Goal: Information Seeking & Learning: Learn about a topic

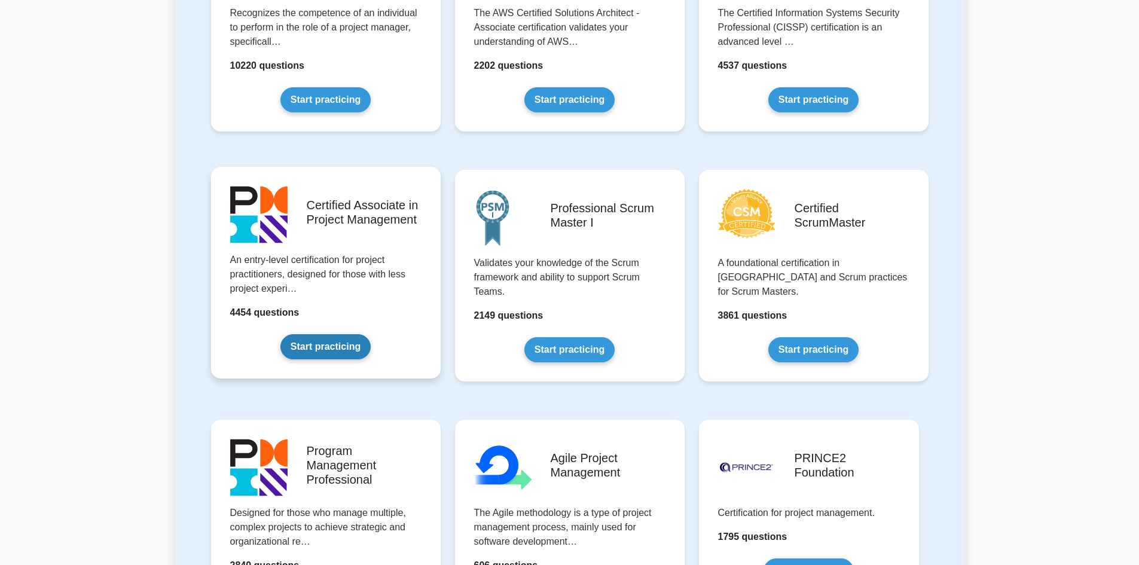
click at [334, 349] on link "Start practicing" at bounding box center [325, 346] width 90 height 25
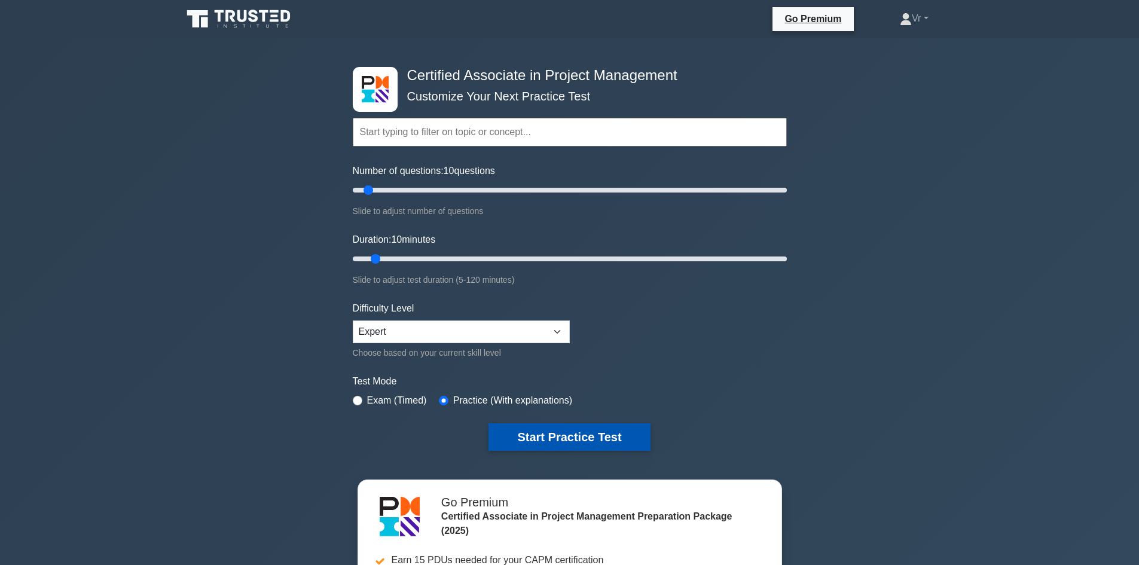
click at [627, 439] on button "Start Practice Test" at bounding box center [568, 437] width 161 height 28
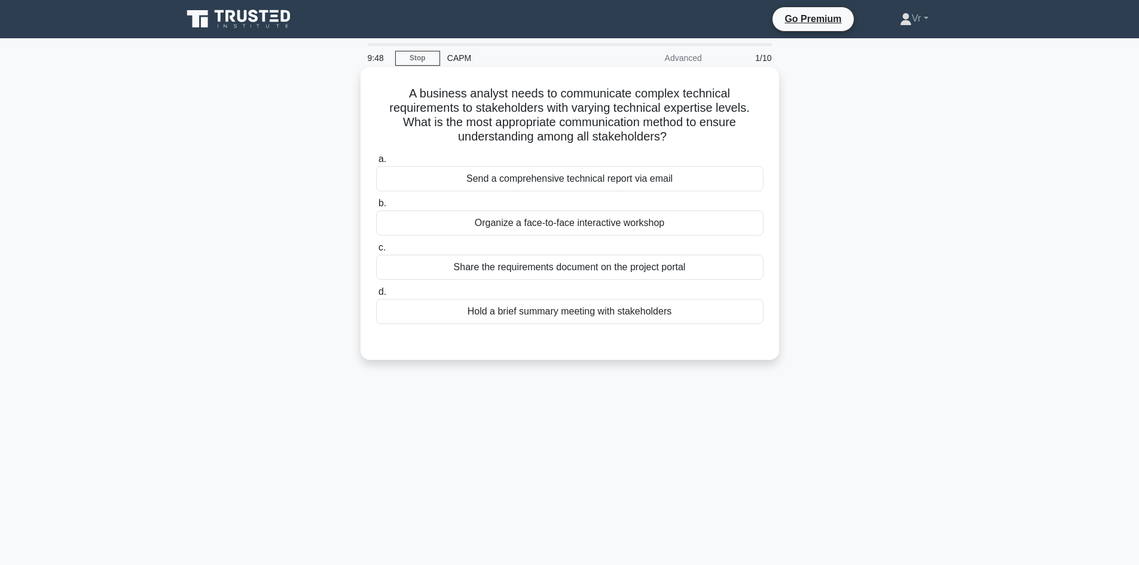
drag, startPoint x: 422, startPoint y: 130, endPoint x: 682, endPoint y: 138, distance: 260.2
click at [682, 138] on h5 "A business analyst needs to communicate complex technical requirements to stake…" at bounding box center [570, 115] width 390 height 59
click at [557, 320] on div "Hold a brief summary meeting with stakeholders" at bounding box center [569, 311] width 387 height 25
click at [376, 296] on input "d. Hold a brief summary meeting with stakeholders" at bounding box center [376, 292] width 0 height 8
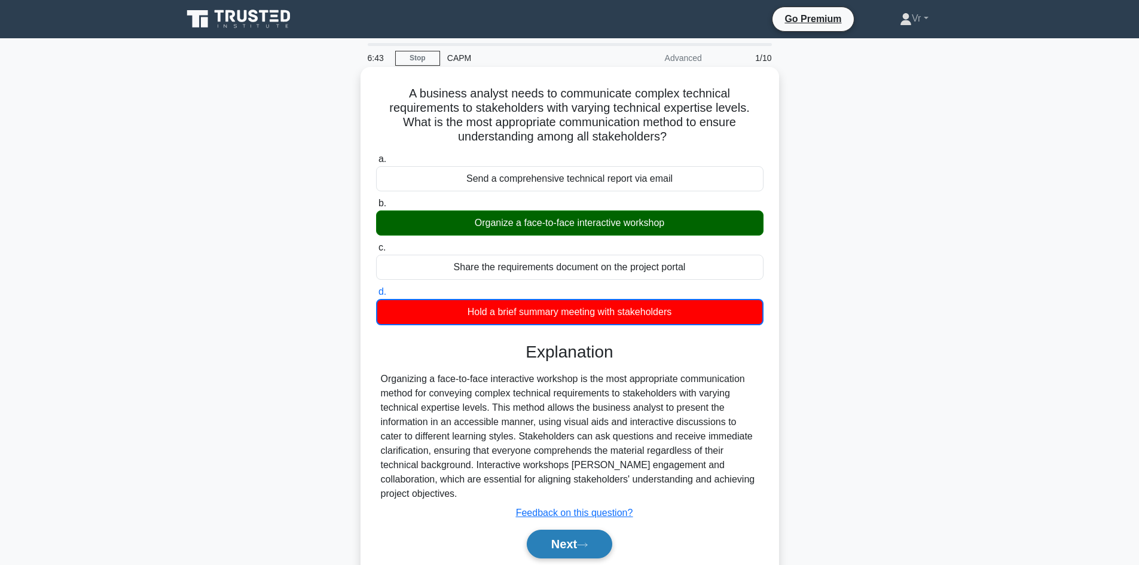
click at [589, 530] on button "Next" at bounding box center [569, 544] width 85 height 29
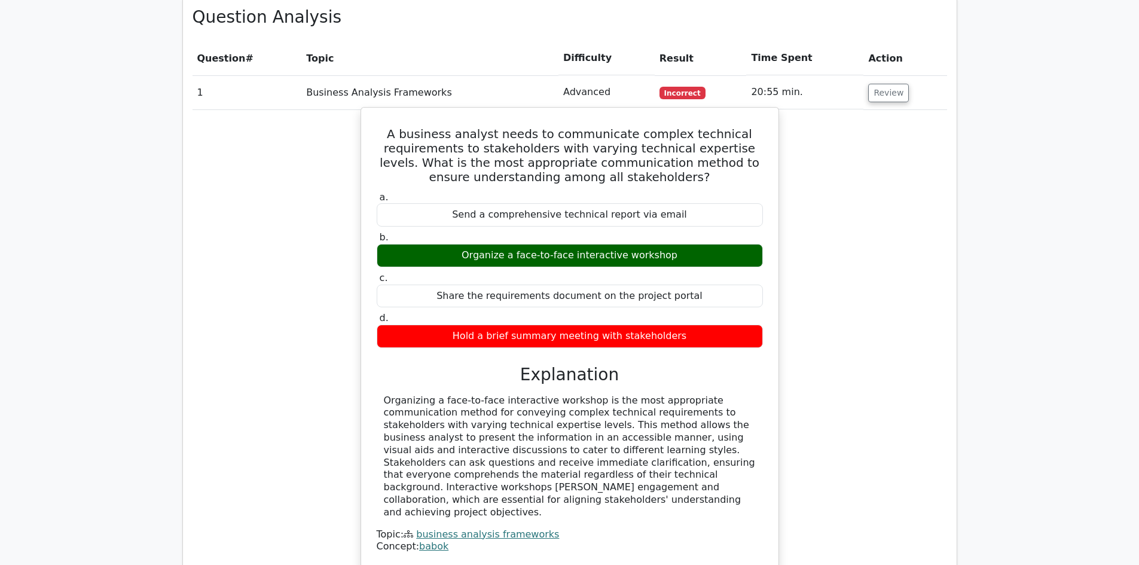
scroll to position [598, 0]
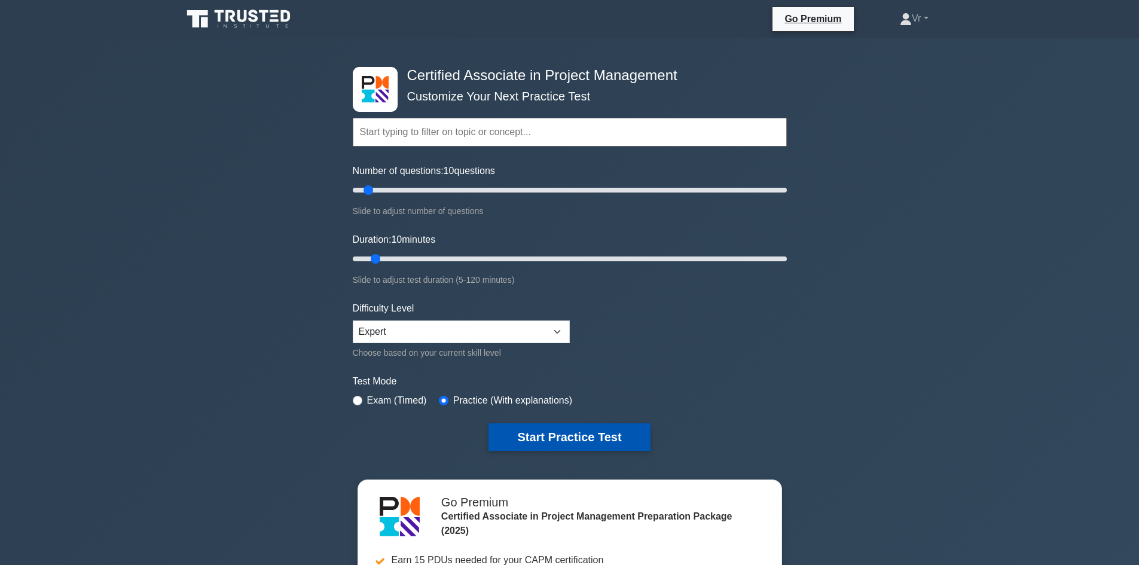
click at [595, 437] on button "Start Practice Test" at bounding box center [568, 437] width 161 height 28
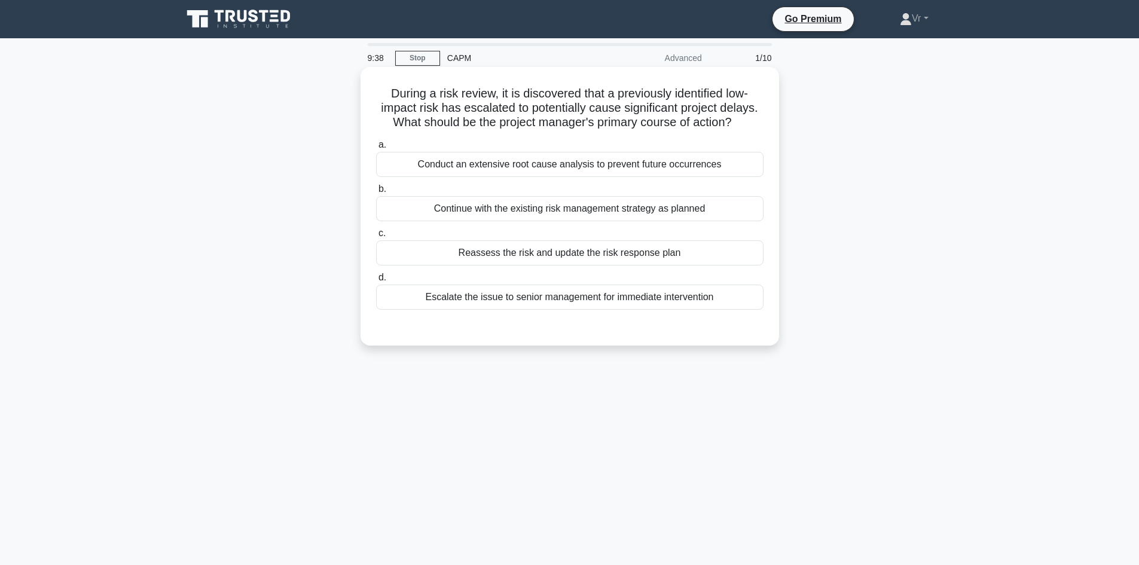
click at [538, 256] on div "Reassess the risk and update the risk response plan" at bounding box center [569, 252] width 387 height 25
click at [376, 237] on input "c. Reassess the risk and update the risk response plan" at bounding box center [376, 234] width 0 height 8
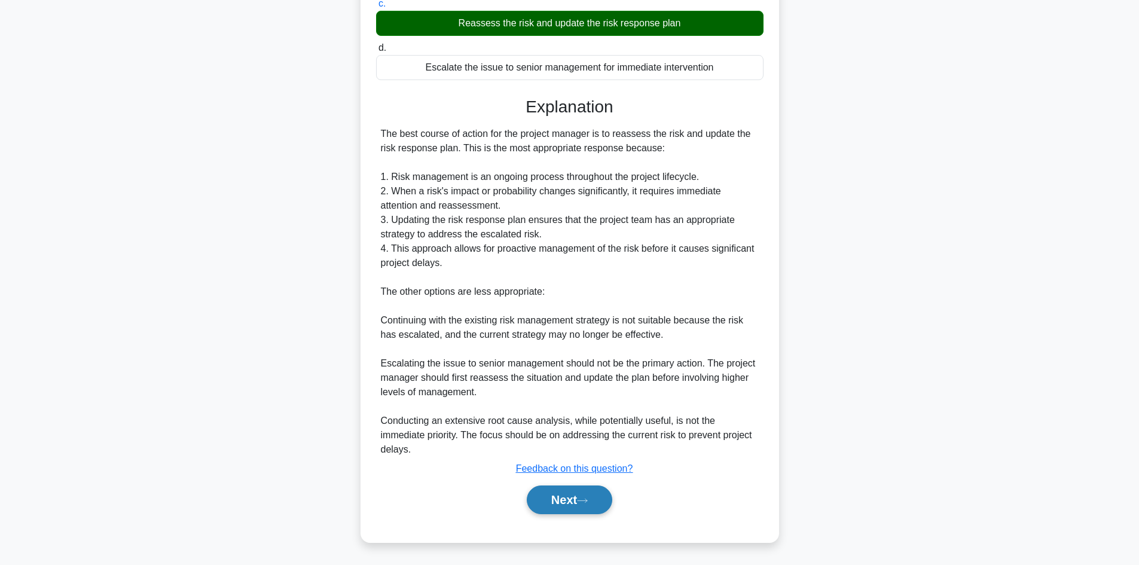
click at [591, 491] on button "Next" at bounding box center [569, 499] width 85 height 29
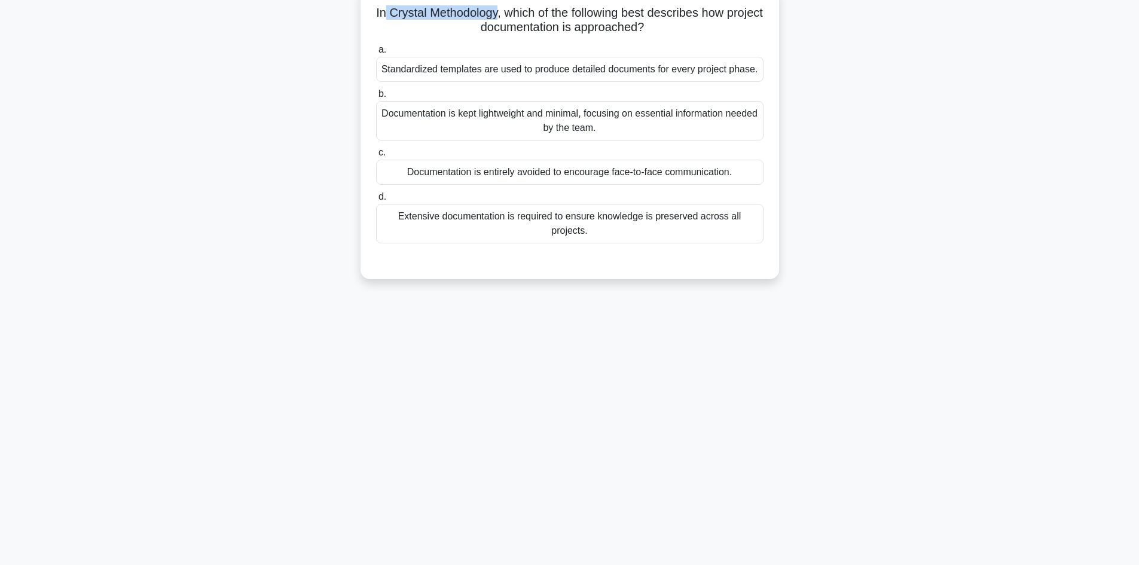
drag, startPoint x: 396, startPoint y: 13, endPoint x: 514, endPoint y: 12, distance: 118.4
click at [514, 12] on h5 "In Crystal Methodology, which of the following best describes how project docum…" at bounding box center [570, 20] width 390 height 30
click at [524, 122] on div "Documentation is kept lightweight and minimal, focusing on essential informatio…" at bounding box center [569, 120] width 387 height 39
click at [376, 98] on input "b. Documentation is kept lightweight and minimal, focusing on essential informa…" at bounding box center [376, 94] width 0 height 8
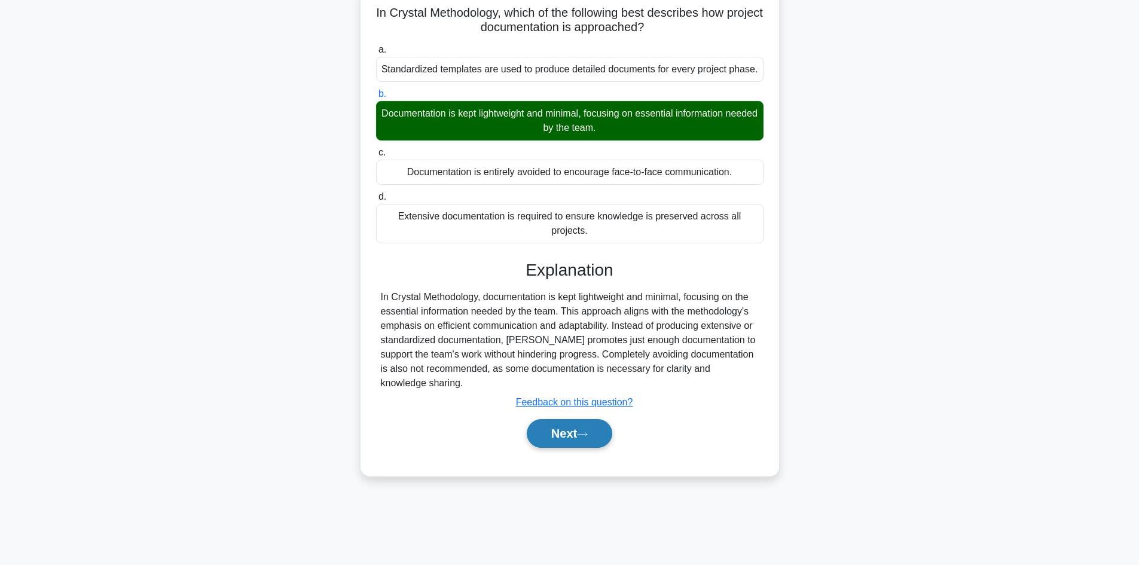
click at [590, 430] on button "Next" at bounding box center [569, 433] width 85 height 29
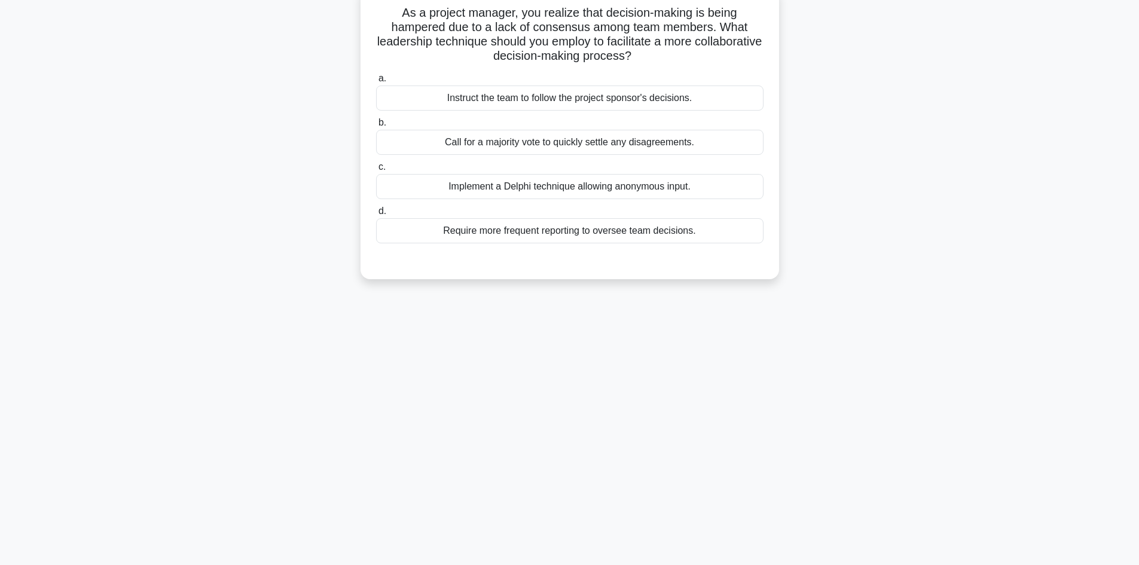
click at [554, 190] on div "Implement a Delphi technique allowing anonymous input." at bounding box center [569, 186] width 387 height 25
click at [376, 171] on input "c. Implement a Delphi technique allowing anonymous input." at bounding box center [376, 167] width 0 height 8
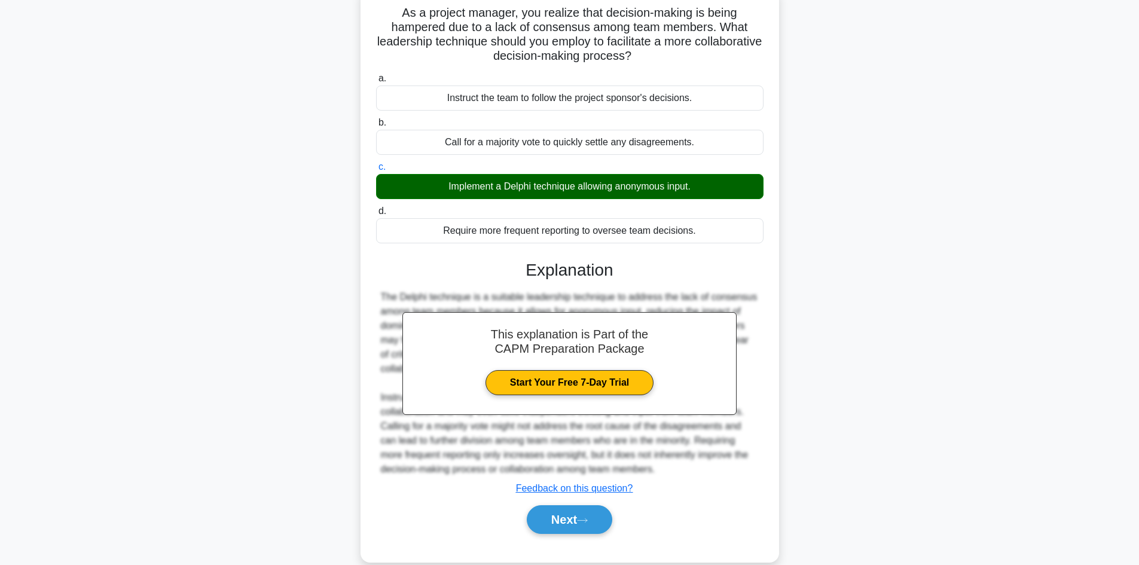
scroll to position [101, 0]
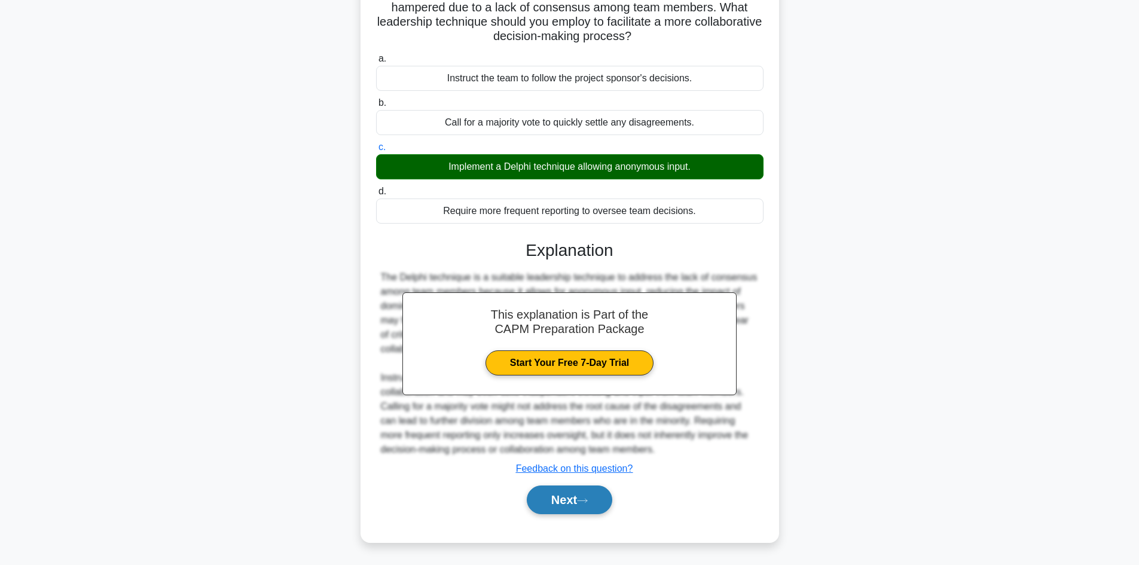
click at [578, 496] on button "Next" at bounding box center [569, 499] width 85 height 29
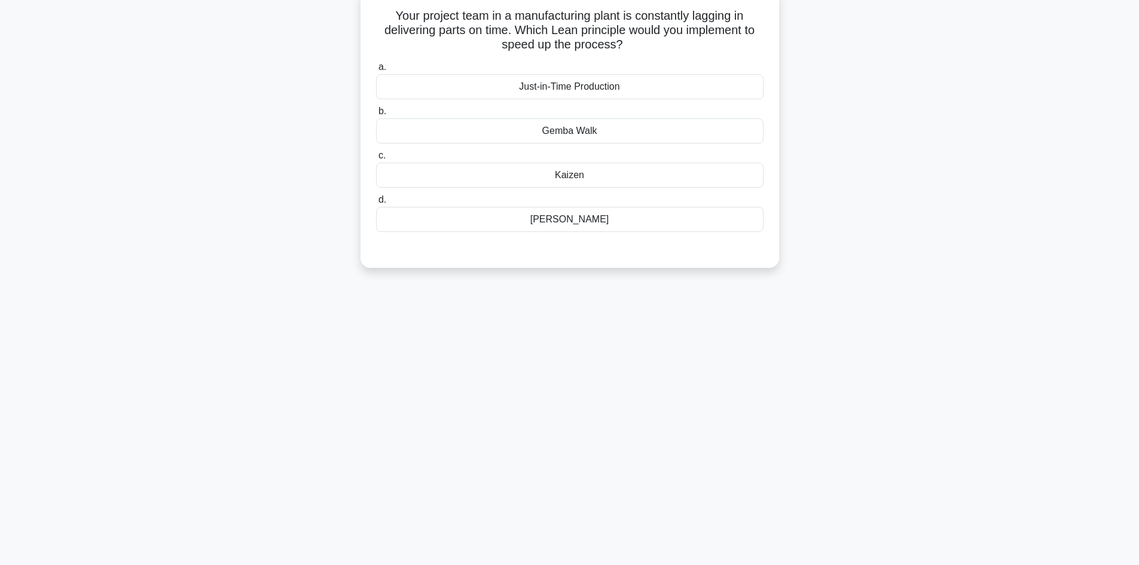
scroll to position [81, 0]
click at [563, 172] on div "Kaizen" at bounding box center [569, 172] width 387 height 25
click at [376, 157] on input "c. Kaizen" at bounding box center [376, 153] width 0 height 8
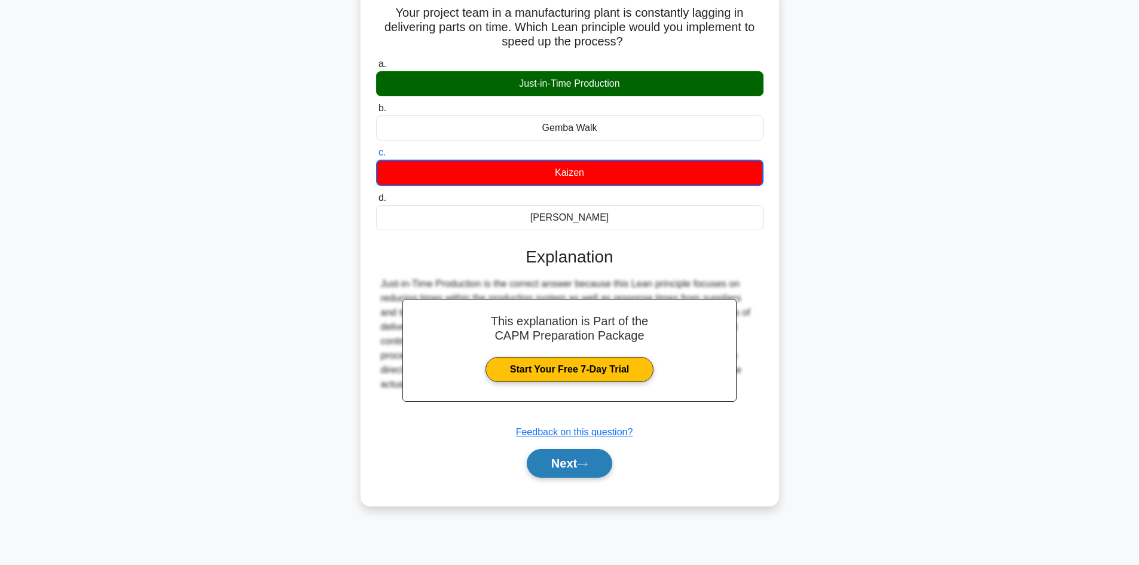
click at [586, 470] on button "Next" at bounding box center [569, 463] width 85 height 29
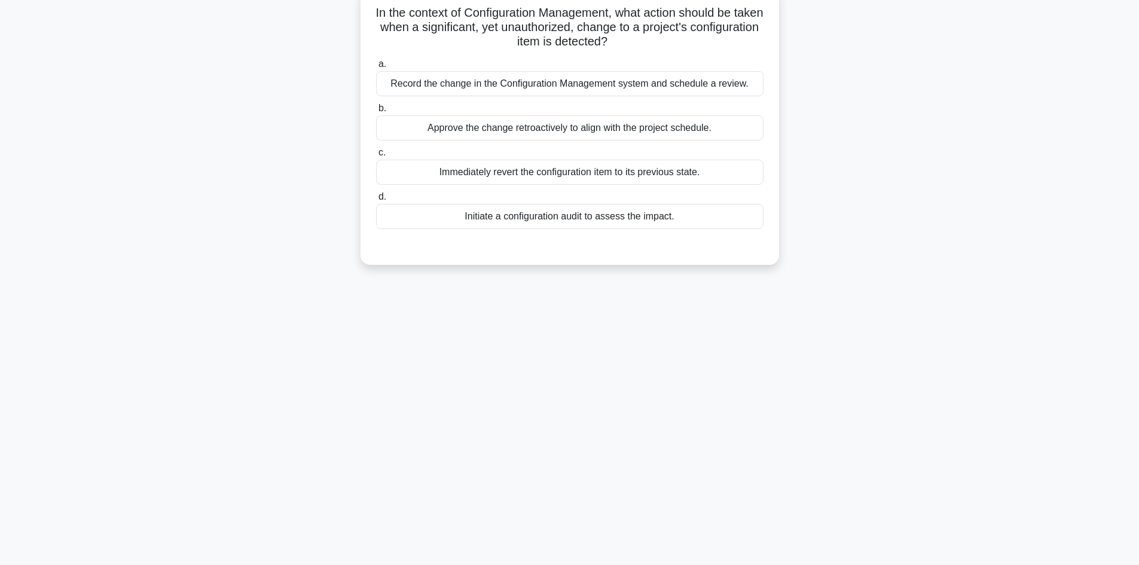
click at [519, 91] on div "Record the change in the Configuration Management system and schedule a review." at bounding box center [569, 83] width 387 height 25
click at [376, 68] on input "a. Record the change in the Configuration Management system and schedule a revi…" at bounding box center [376, 64] width 0 height 8
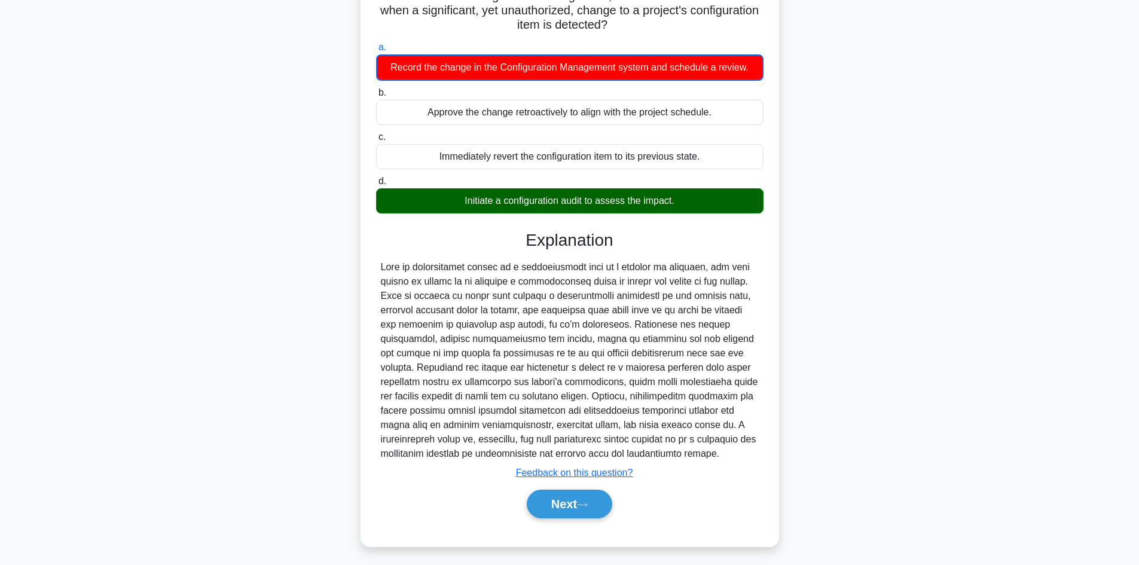
scroll to position [102, 0]
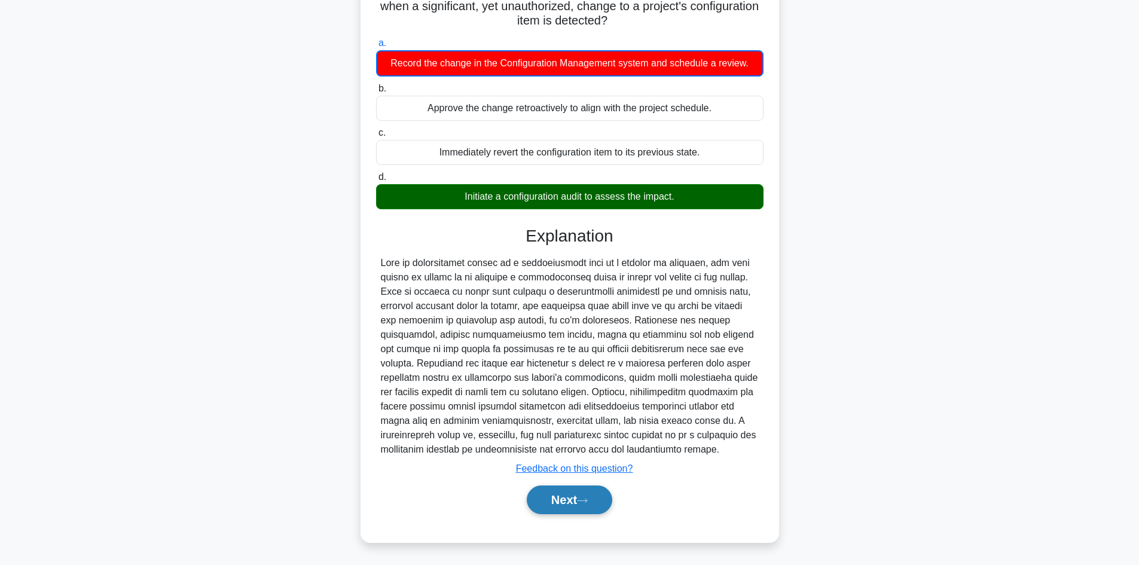
click at [583, 497] on button "Next" at bounding box center [569, 499] width 85 height 29
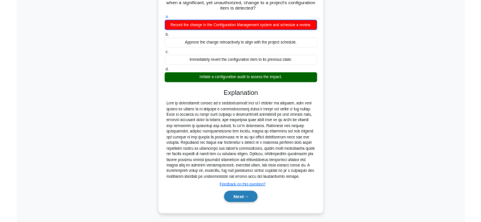
scroll to position [81, 0]
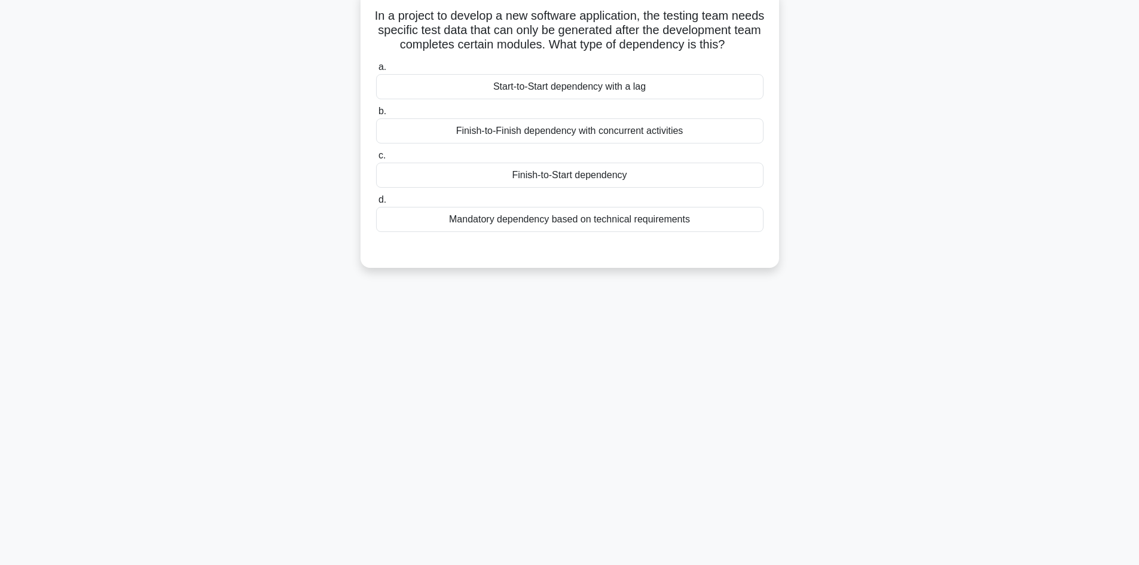
click at [624, 345] on div "7:10 Stop CAPM Advanced 6/10 In a project to develop a new software application…" at bounding box center [569, 261] width 789 height 598
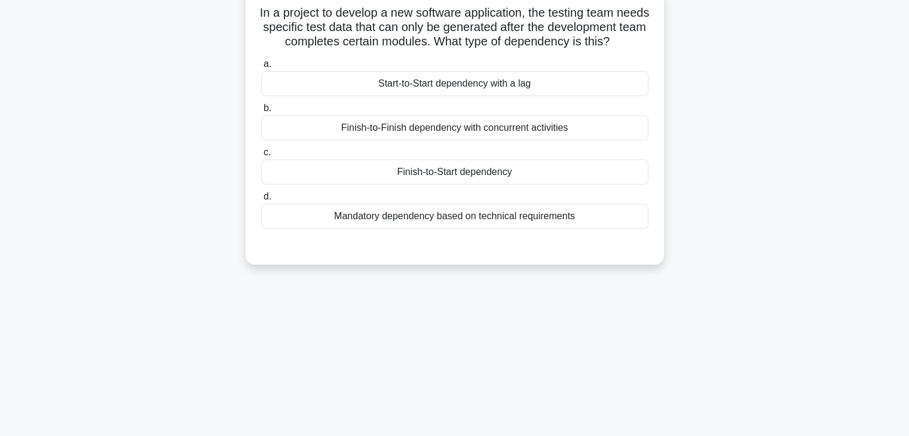
click at [457, 185] on div "Finish-to-Start dependency" at bounding box center [454, 172] width 387 height 25
click at [261, 157] on input "c. Finish-to-Start dependency" at bounding box center [261, 153] width 0 height 8
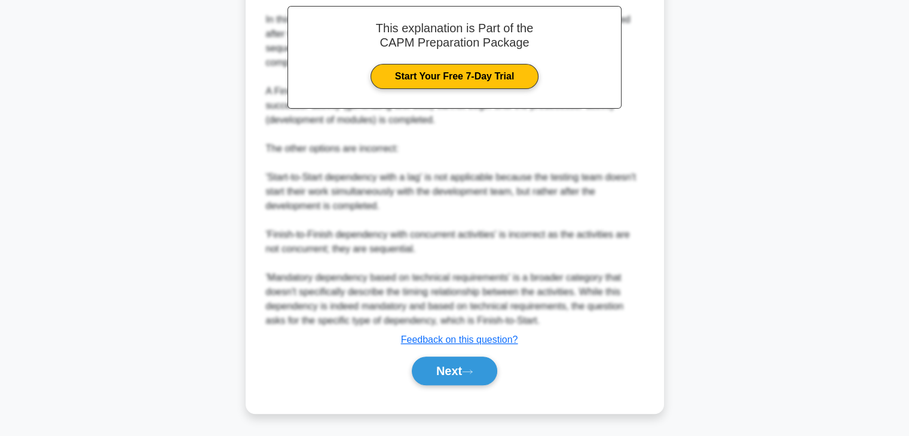
scroll to position [386, 0]
click at [448, 377] on button "Next" at bounding box center [454, 371] width 85 height 29
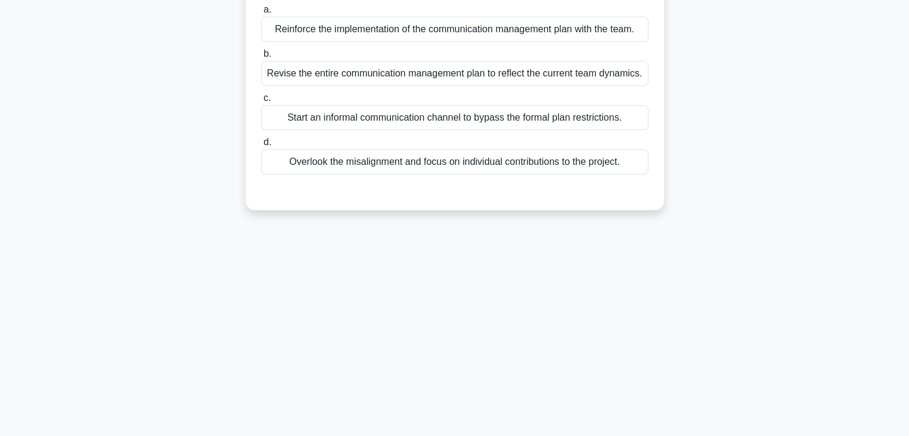
scroll to position [0, 0]
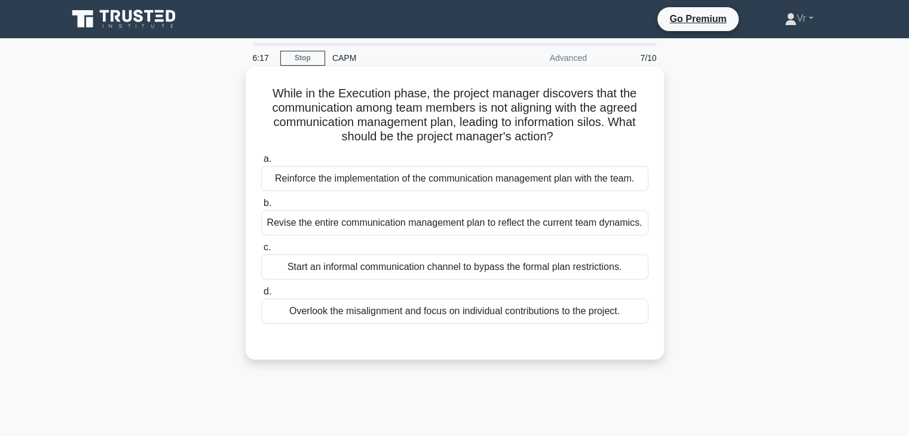
click at [409, 180] on div "Reinforce the implementation of the communication management plan with the team." at bounding box center [454, 178] width 387 height 25
click at [261, 163] on input "a. Reinforce the implementation of the communication management plan with the t…" at bounding box center [261, 159] width 0 height 8
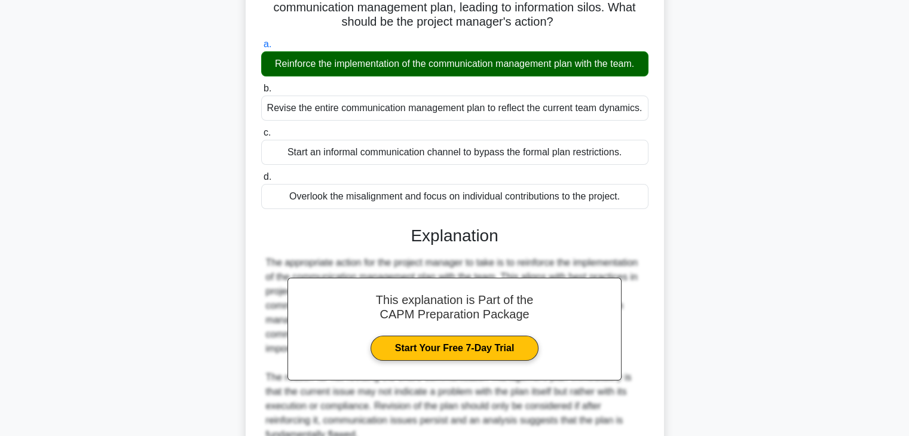
scroll to position [358, 0]
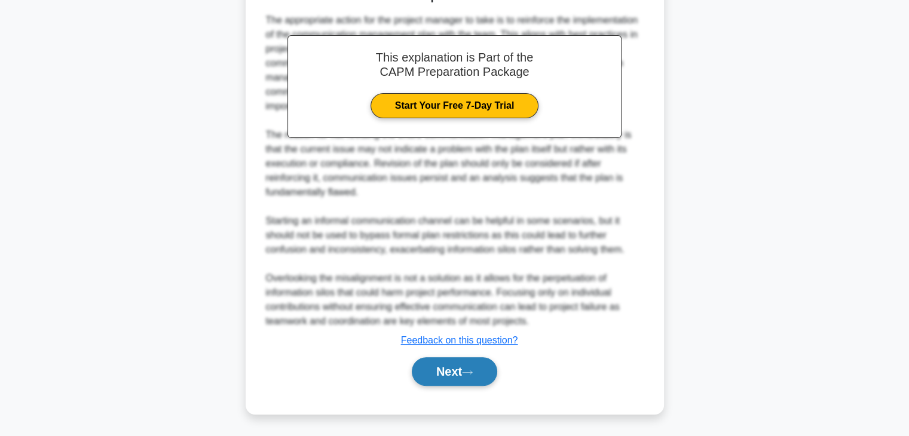
click at [456, 371] on button "Next" at bounding box center [454, 372] width 85 height 29
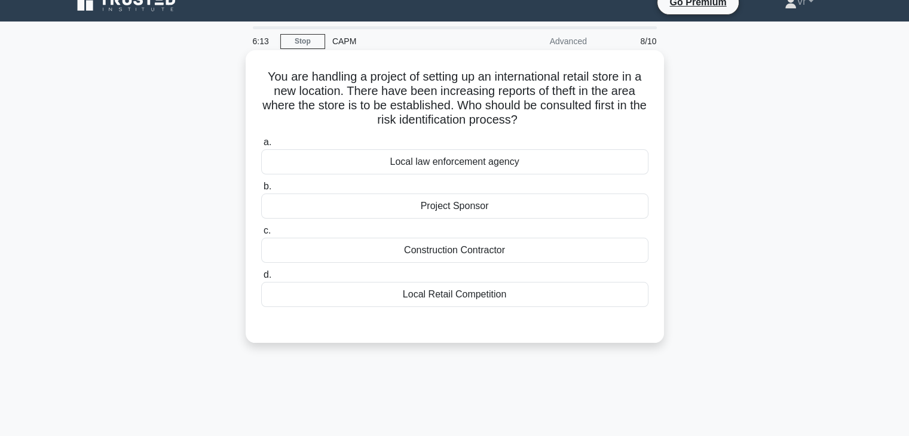
scroll to position [0, 0]
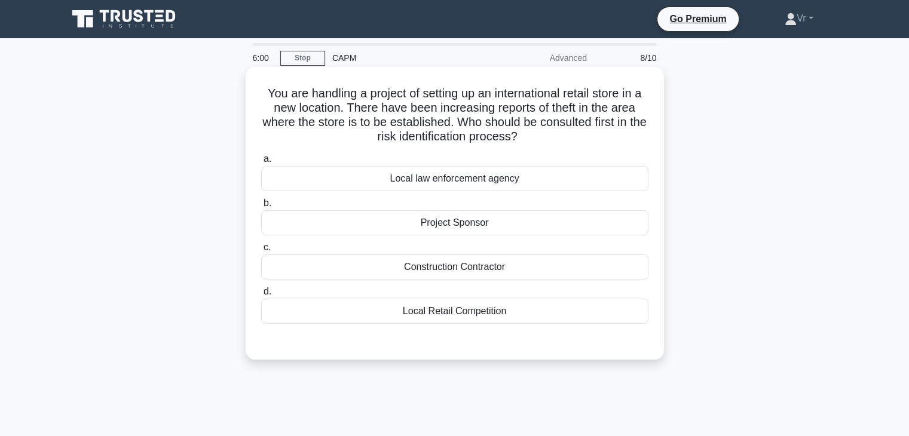
drag, startPoint x: 381, startPoint y: 106, endPoint x: 552, endPoint y: 140, distance: 174.9
click at [552, 140] on h5 "You are handling a project of setting up an international retail store in a new…" at bounding box center [455, 115] width 390 height 59
click at [586, 141] on h5 "You are handling a project of setting up an international retail store in a new…" at bounding box center [455, 115] width 390 height 59
click at [463, 187] on div "Local law enforcement agency" at bounding box center [454, 178] width 387 height 25
click at [261, 163] on input "a. Local law enforcement agency" at bounding box center [261, 159] width 0 height 8
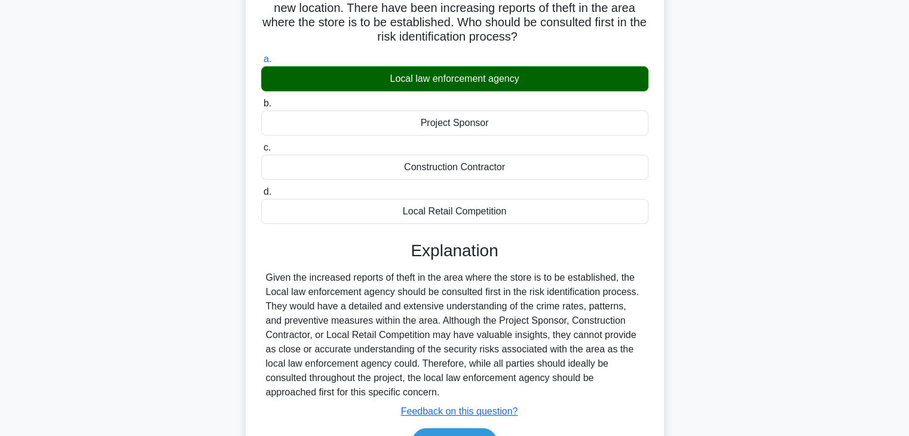
scroll to position [210, 0]
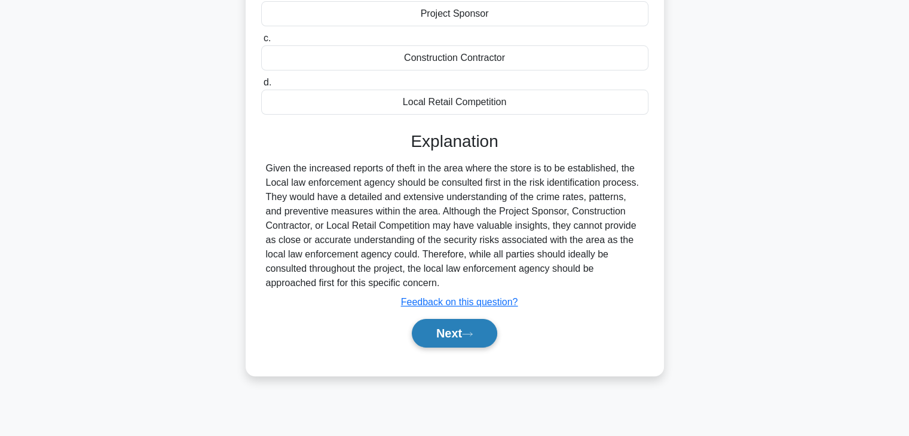
click at [445, 345] on button "Next" at bounding box center [454, 333] width 85 height 29
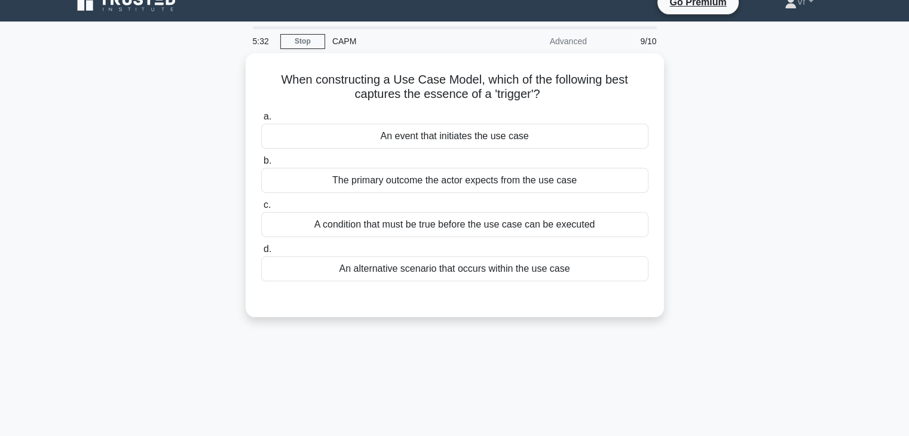
scroll to position [0, 0]
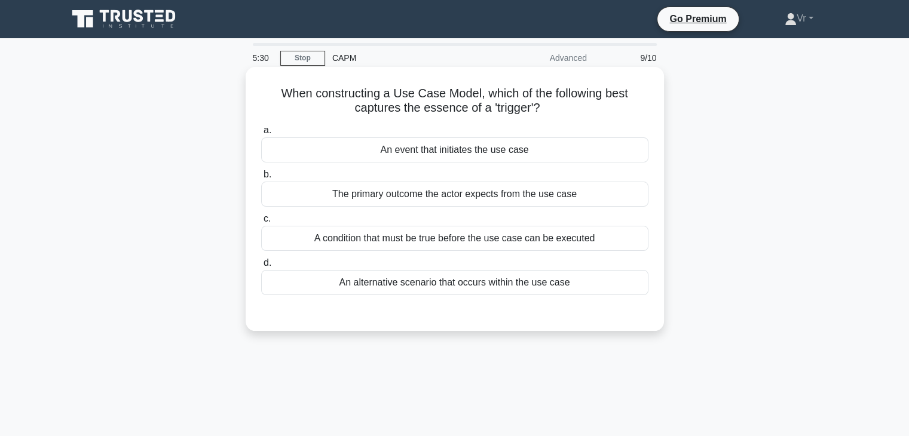
drag, startPoint x: 316, startPoint y: 81, endPoint x: 316, endPoint y: 91, distance: 9.6
click at [316, 87] on div "When constructing a Use Case Model, which of the following best captures the es…" at bounding box center [454, 199] width 409 height 255
drag, startPoint x: 314, startPoint y: 96, endPoint x: 581, endPoint y: 111, distance: 267.7
click at [581, 111] on h5 "When constructing a Use Case Model, which of the following best captures the es…" at bounding box center [455, 101] width 390 height 30
click at [515, 196] on div "The primary outcome the actor expects from the use case" at bounding box center [454, 194] width 387 height 25
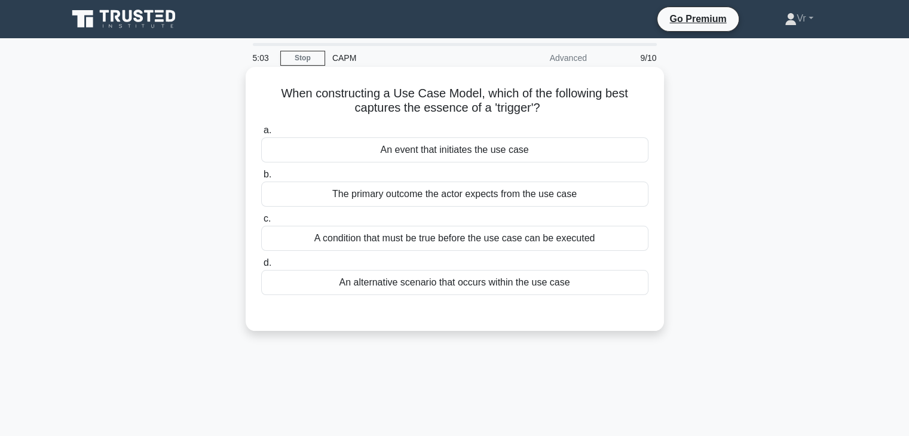
click at [261, 179] on input "b. The primary outcome the actor expects from the use case" at bounding box center [261, 175] width 0 height 8
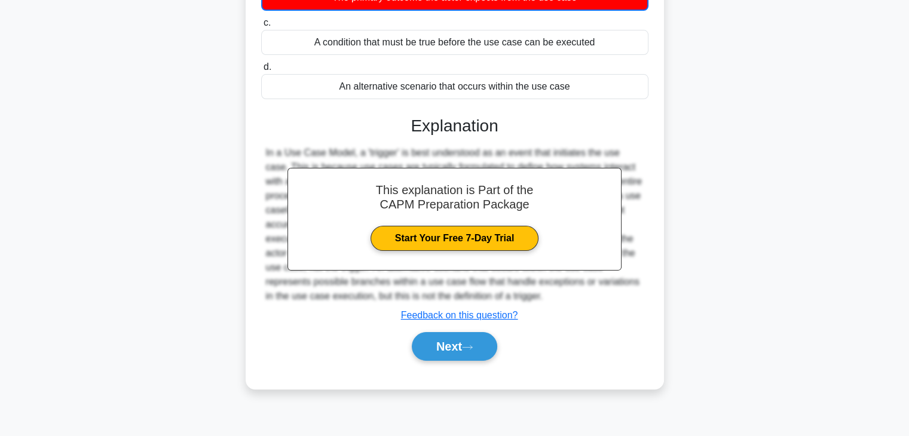
scroll to position [210, 0]
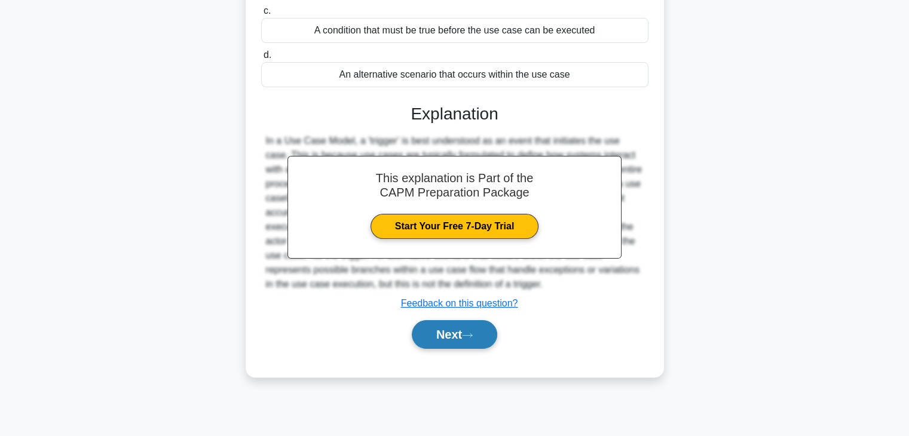
click at [425, 347] on button "Next" at bounding box center [454, 334] width 85 height 29
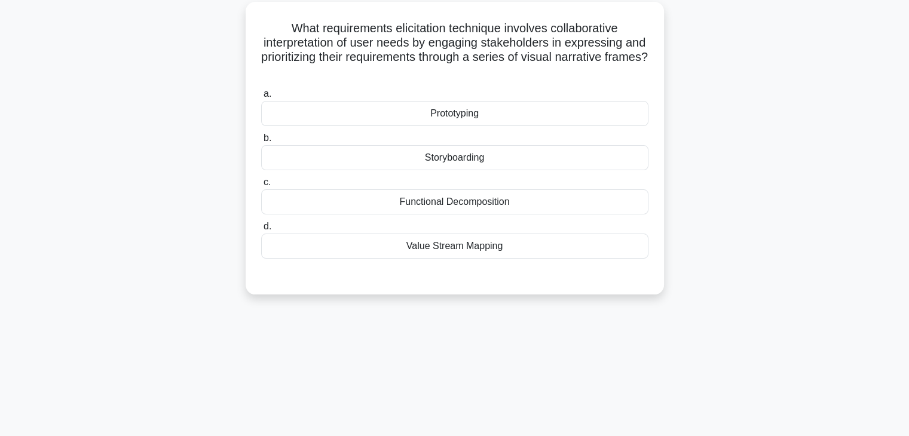
scroll to position [0, 0]
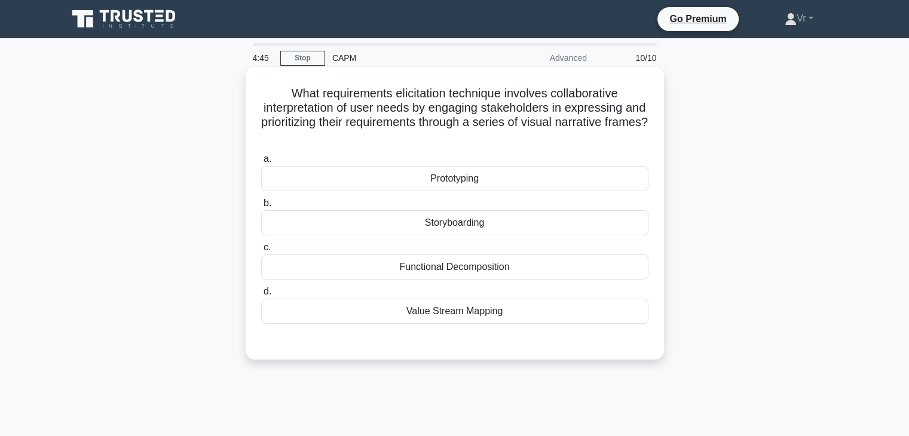
click at [499, 313] on div "Value Stream Mapping" at bounding box center [454, 311] width 387 height 25
click at [261, 296] on input "d. Value Stream Mapping" at bounding box center [261, 292] width 0 height 8
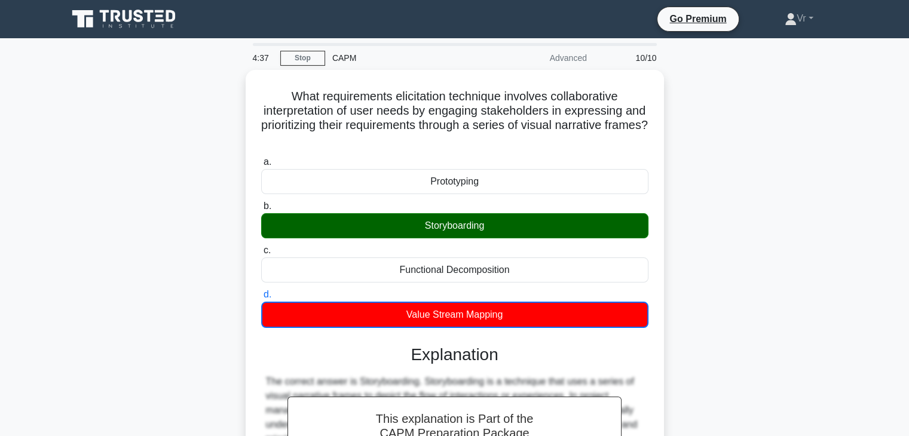
scroll to position [258, 0]
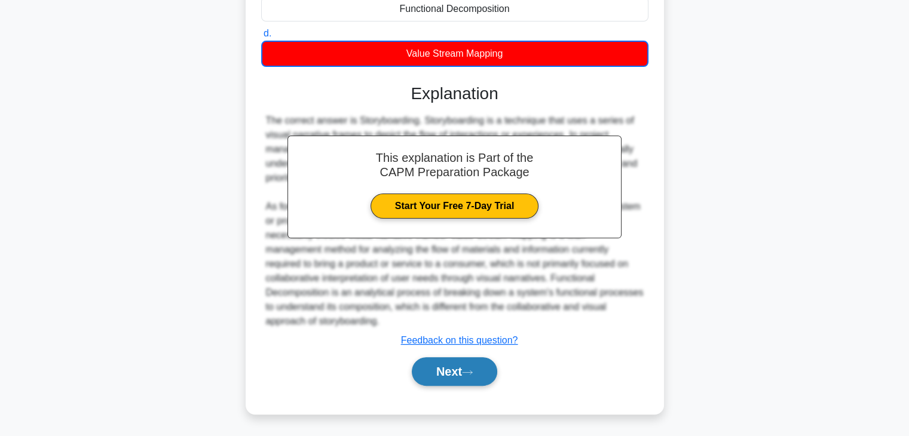
click at [481, 367] on button "Next" at bounding box center [454, 372] width 85 height 29
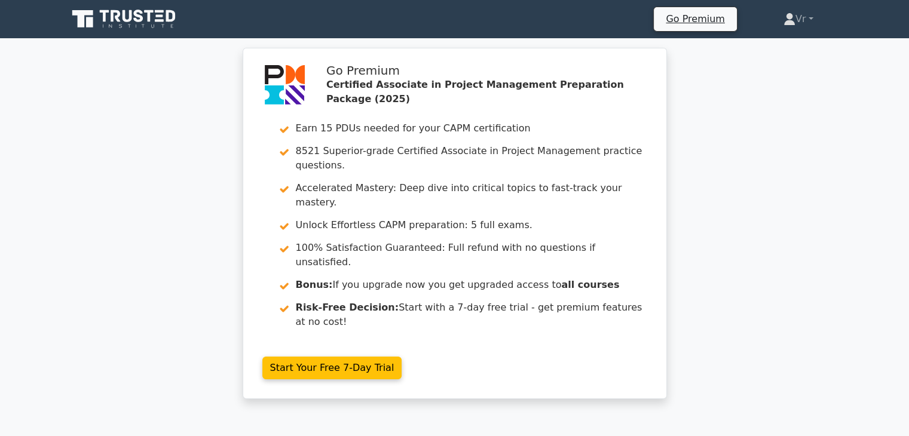
click at [140, 12] on icon at bounding box center [139, 16] width 10 height 13
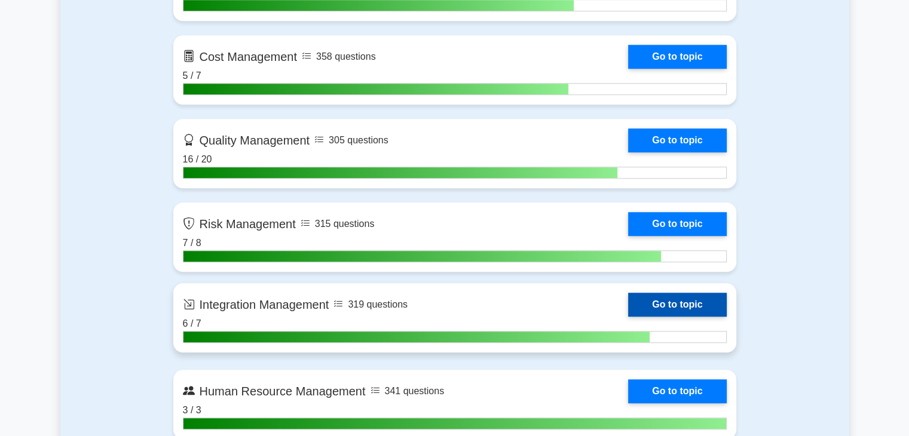
scroll to position [980, 0]
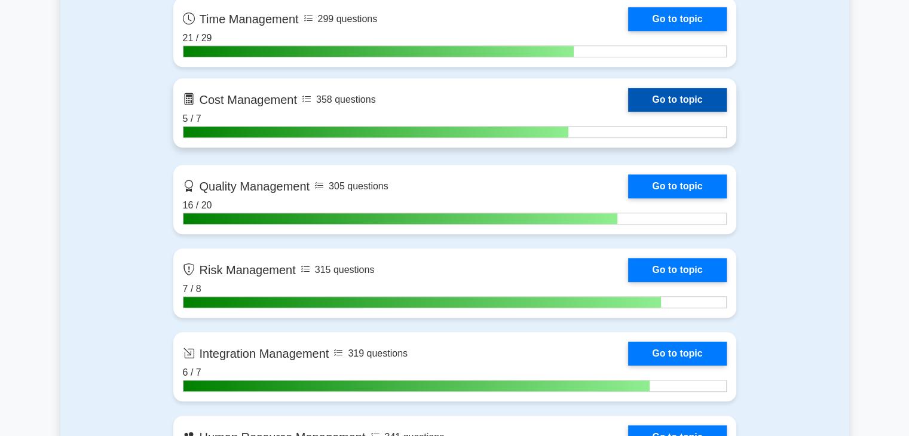
click at [628, 103] on link "Go to topic" at bounding box center [677, 100] width 98 height 24
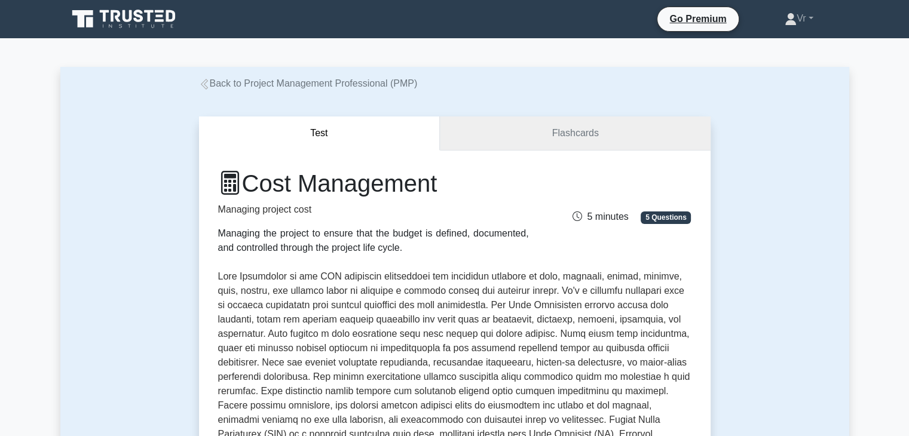
click at [559, 123] on link "Flashcards" at bounding box center [575, 134] width 270 height 34
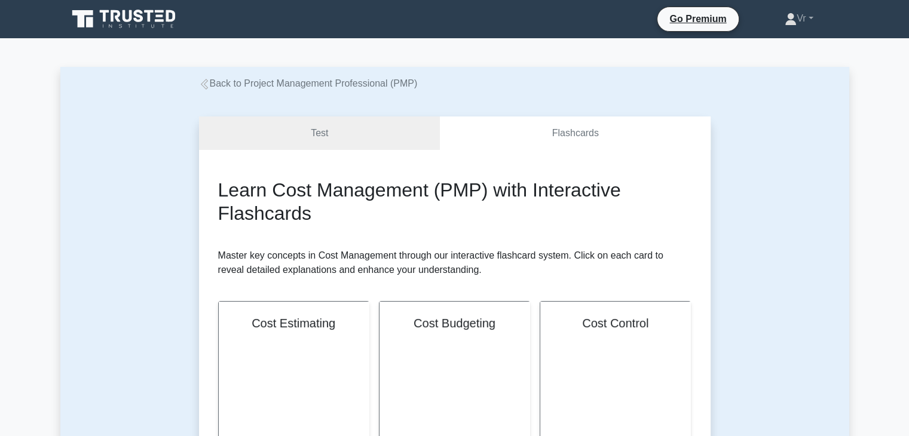
click at [300, 138] on link "Test" at bounding box center [320, 134] width 242 height 34
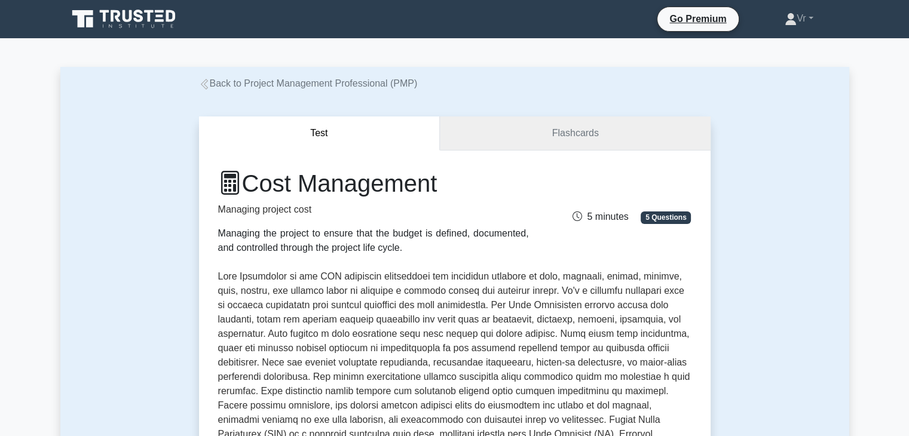
click at [521, 126] on link "Flashcards" at bounding box center [575, 134] width 270 height 34
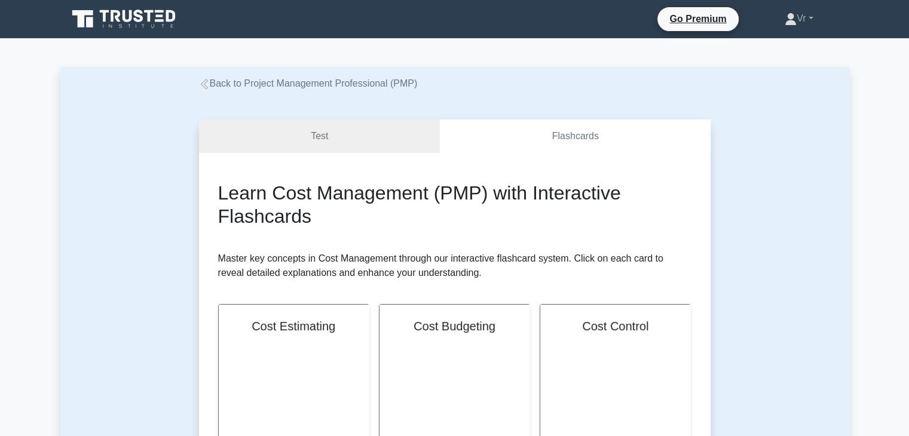
click at [238, 84] on link "Back to Project Management Professional (PMP)" at bounding box center [308, 83] width 219 height 10
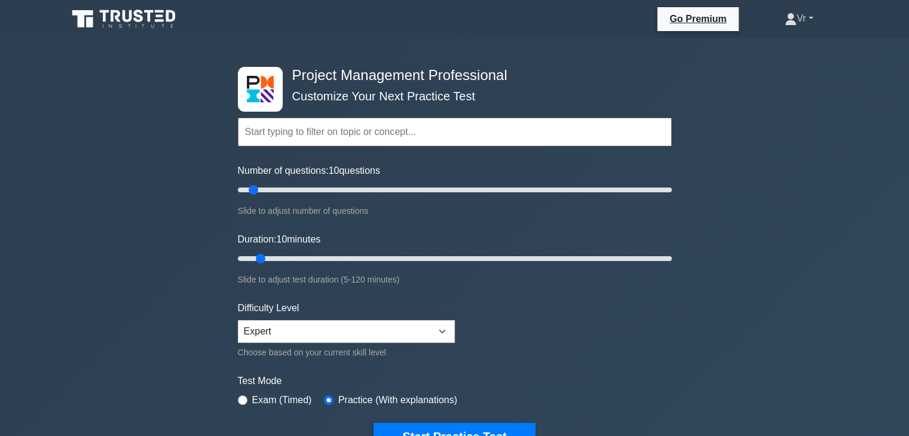
click at [796, 16] on link "Vr" at bounding box center [798, 19] width 85 height 24
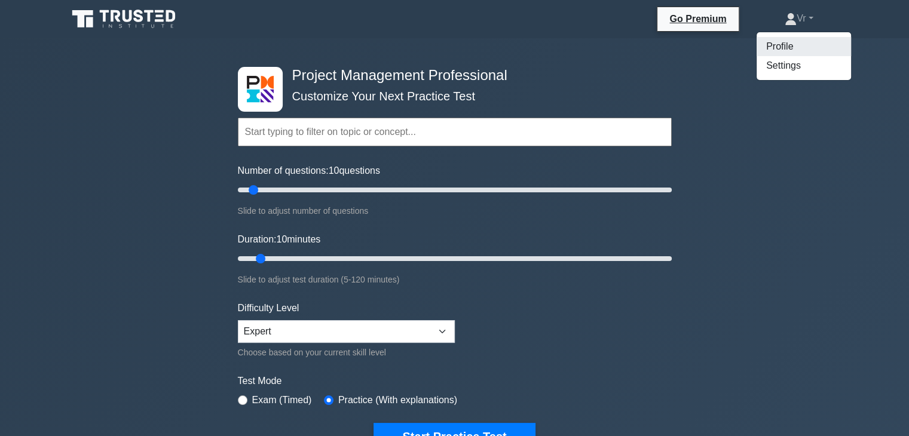
click at [790, 54] on link "Profile" at bounding box center [804, 46] width 94 height 19
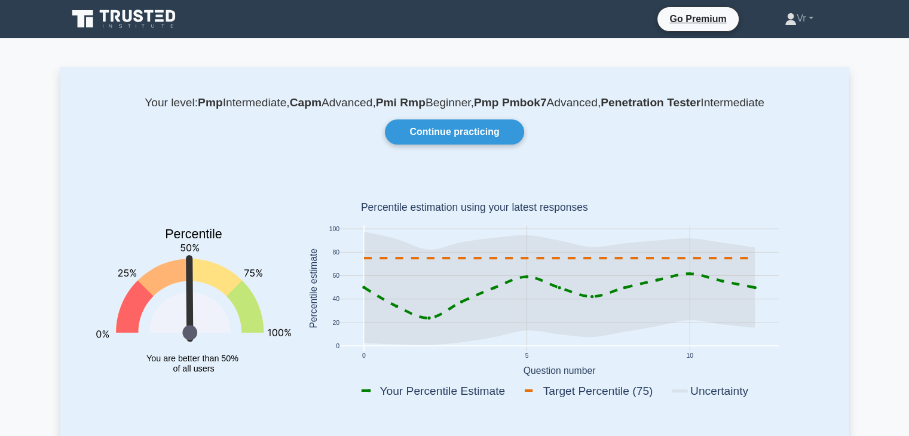
drag, startPoint x: 193, startPoint y: 277, endPoint x: 233, endPoint y: 280, distance: 40.8
click at [233, 280] on icon at bounding box center [227, 296] width 74 height 74
drag, startPoint x: 334, startPoint y: 109, endPoint x: 340, endPoint y: 109, distance: 6.6
click at [340, 109] on p "Your level: Pmp Intermediate, Capm Advanced, Pmi Rmp Beginner, Pmp Pmbok7 Advan…" at bounding box center [455, 103] width 732 height 14
click at [416, 252] on icon at bounding box center [558, 289] width 391 height 114
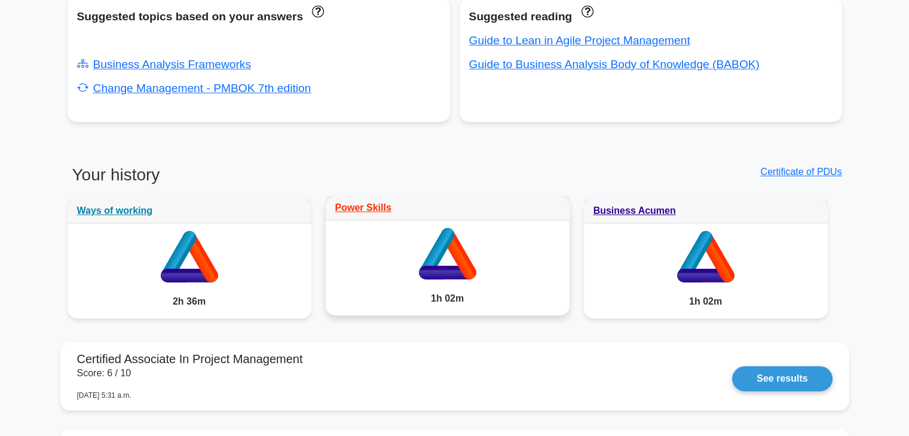
scroll to position [837, 0]
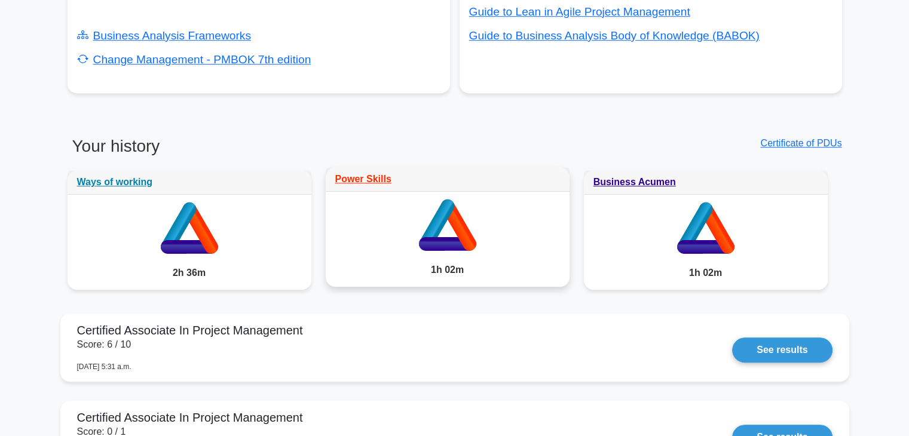
click at [450, 240] on icon at bounding box center [446, 244] width 57 height 14
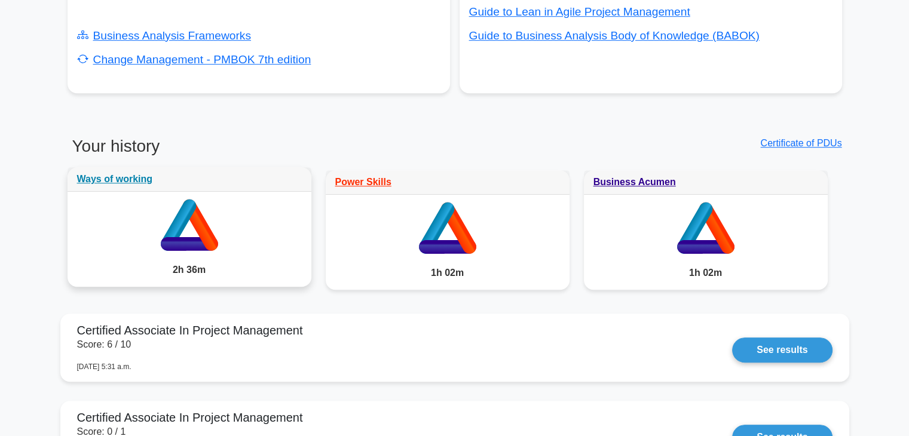
click at [231, 236] on icon at bounding box center [190, 223] width 244 height 62
click at [832, 223] on div "Business Acumen 1h 02m" at bounding box center [706, 237] width 258 height 134
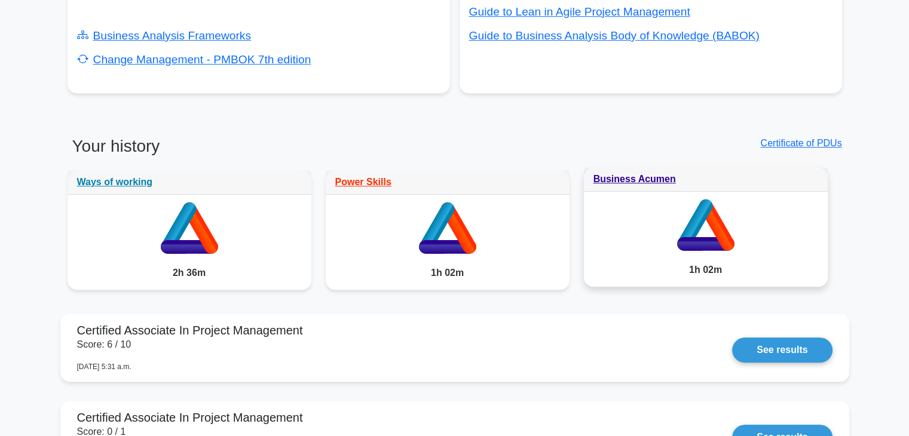
click at [781, 224] on icon at bounding box center [706, 223] width 244 height 62
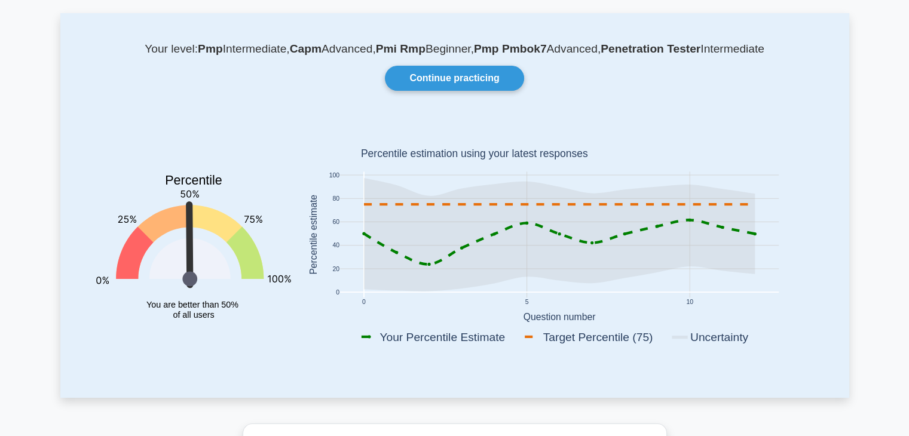
scroll to position [0, 0]
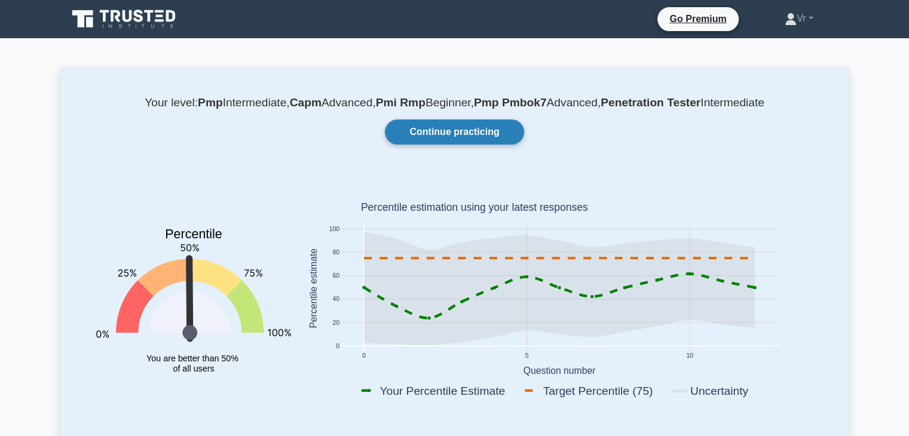
click at [462, 133] on link "Continue practicing" at bounding box center [454, 132] width 139 height 25
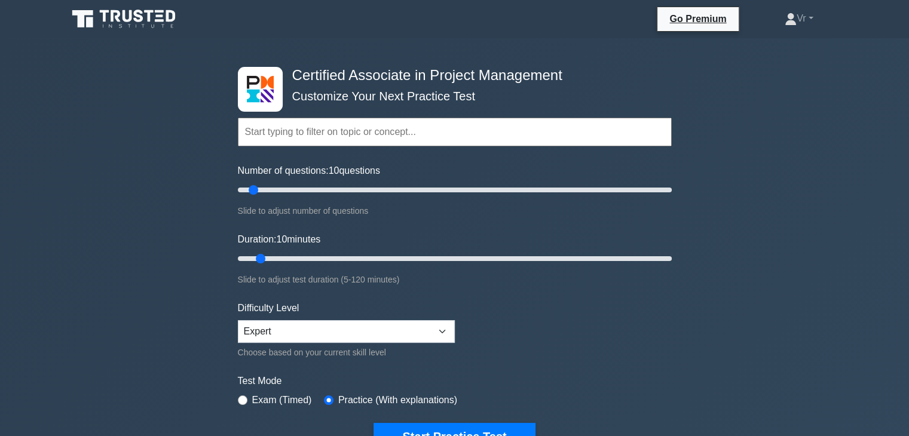
click at [114, 28] on icon at bounding box center [125, 19] width 115 height 23
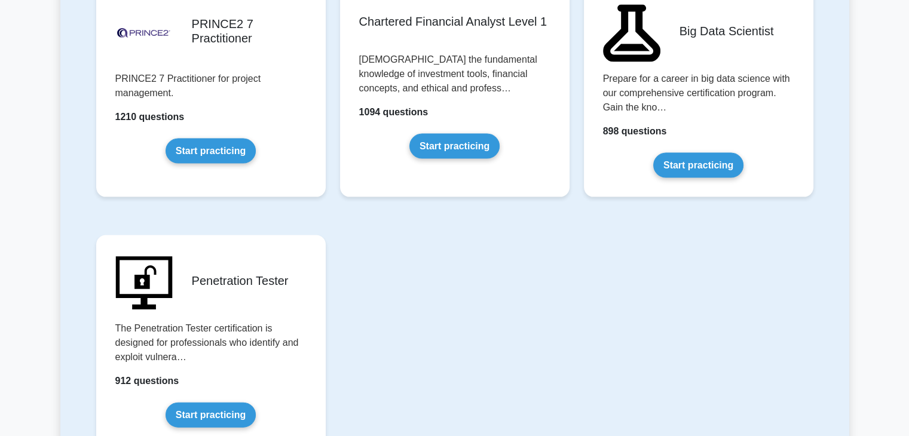
scroll to position [2571, 0]
